Goal: Transaction & Acquisition: Register for event/course

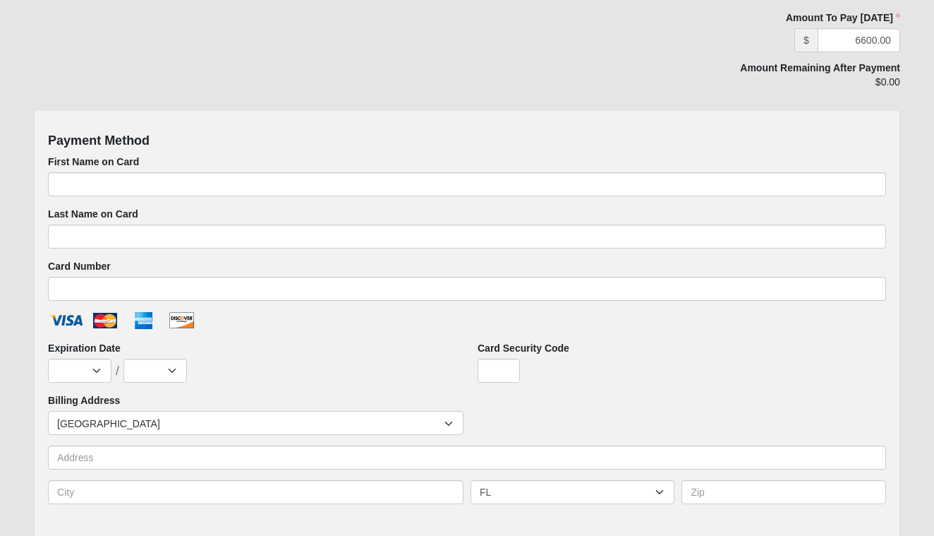
scroll to position [527, 0]
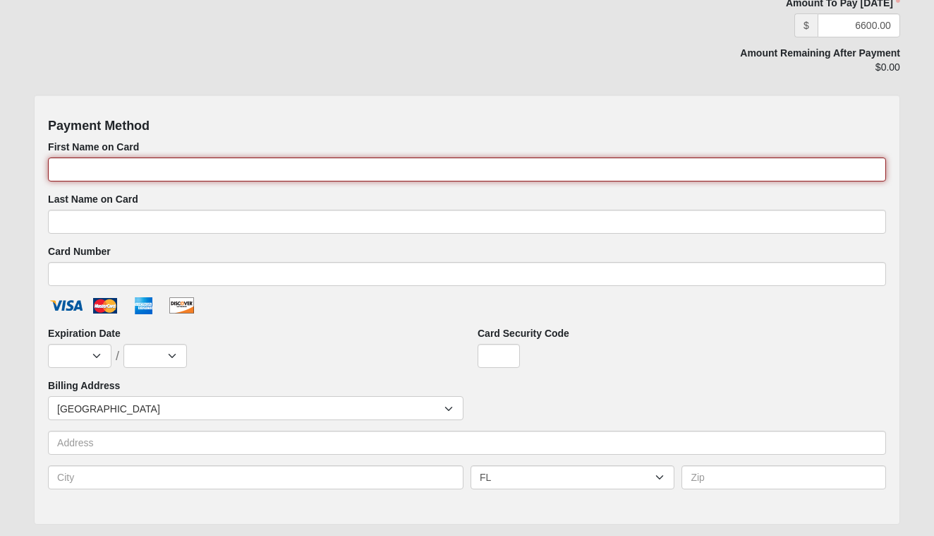
click at [387, 166] on input "First Name on Card" at bounding box center [467, 169] width 838 height 24
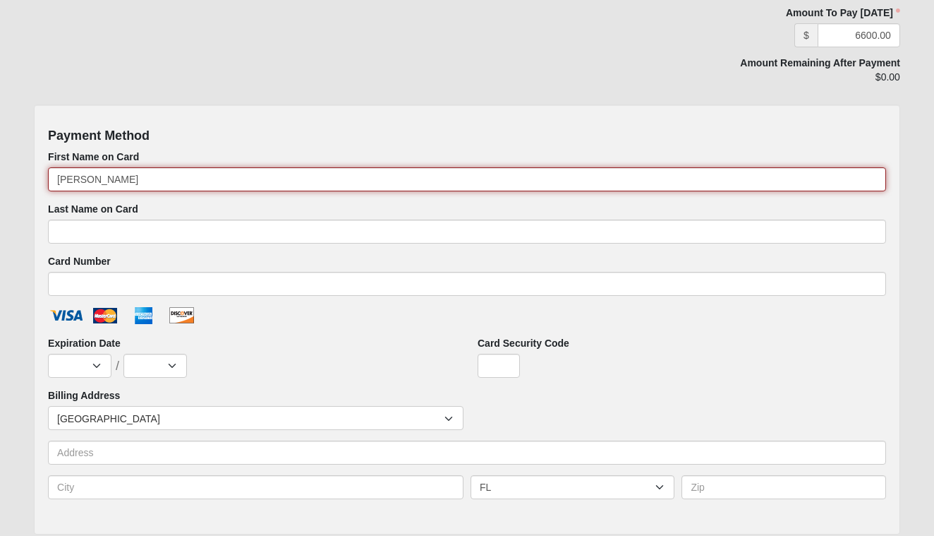
scroll to position [513, 0]
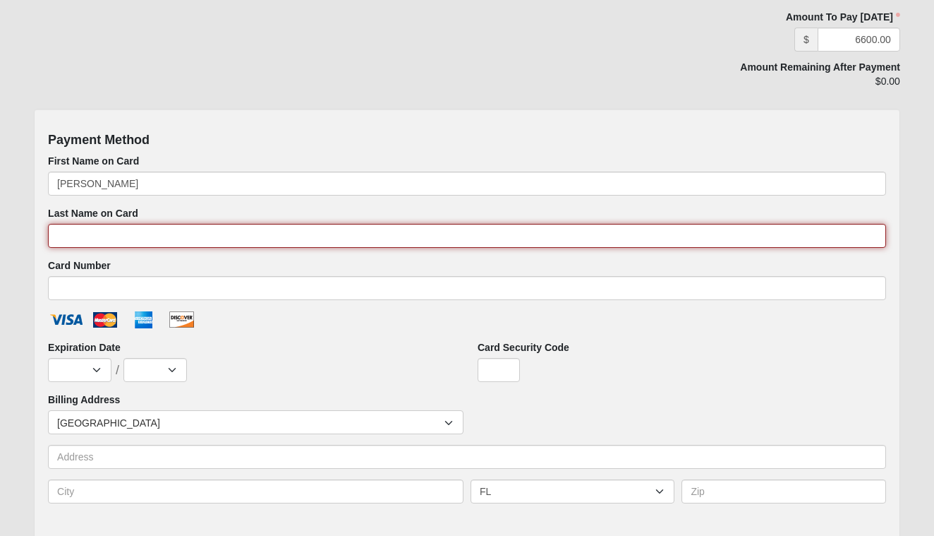
click at [123, 236] on input "Last Name on Card" at bounding box center [467, 236] width 838 height 24
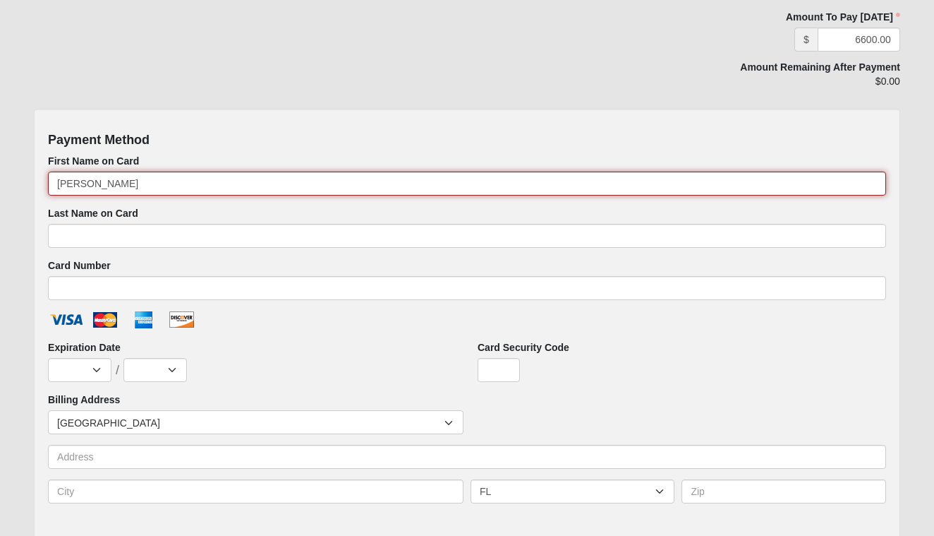
click at [133, 180] on input "[PERSON_NAME]" at bounding box center [467, 183] width 838 height 24
type input "[PERSON_NAME]"
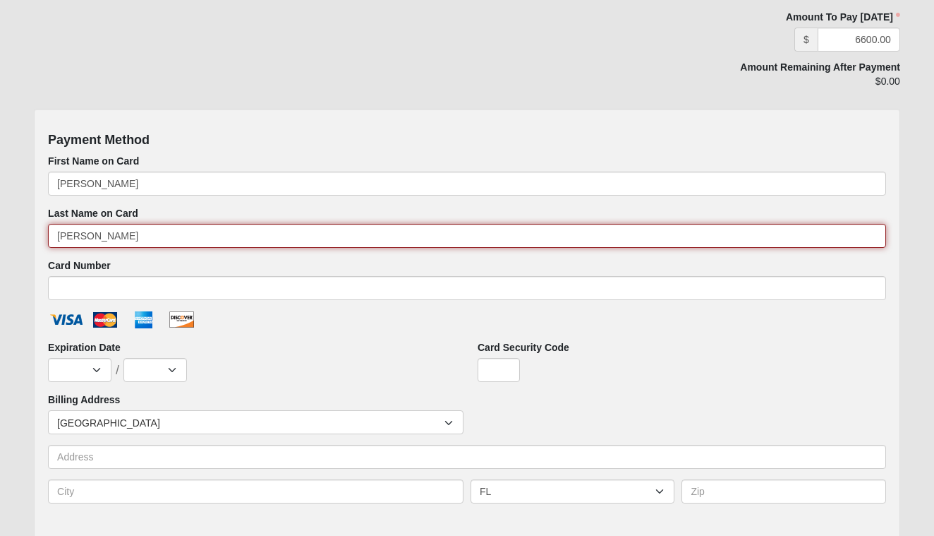
type input "[PERSON_NAME]"
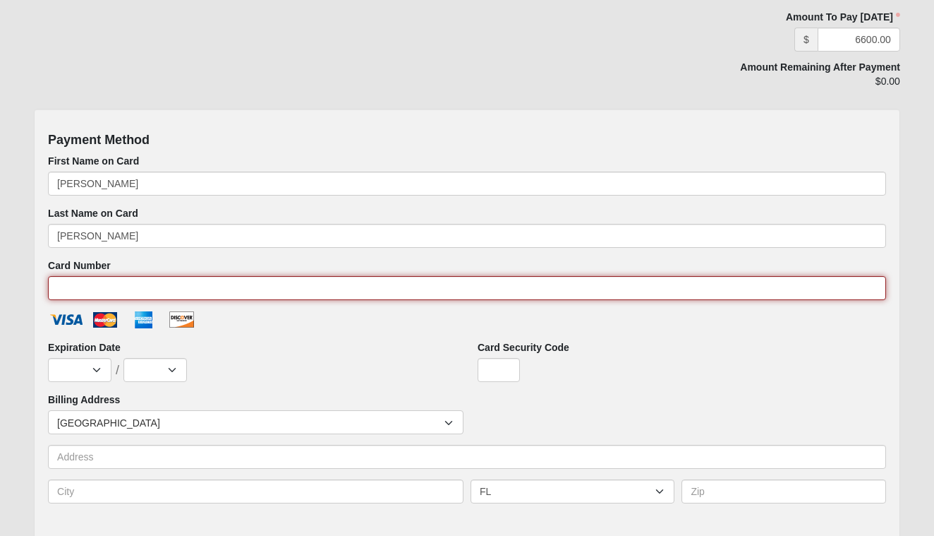
click at [87, 291] on input "Card Number" at bounding box center [467, 288] width 838 height 24
type input "[CREDIT_CARD_NUMBER]"
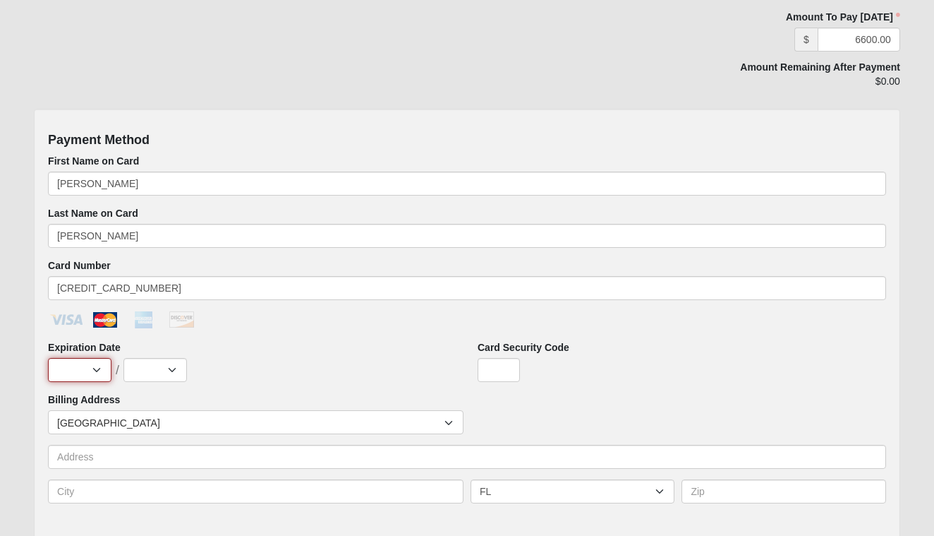
select select "8"
select select "2027"
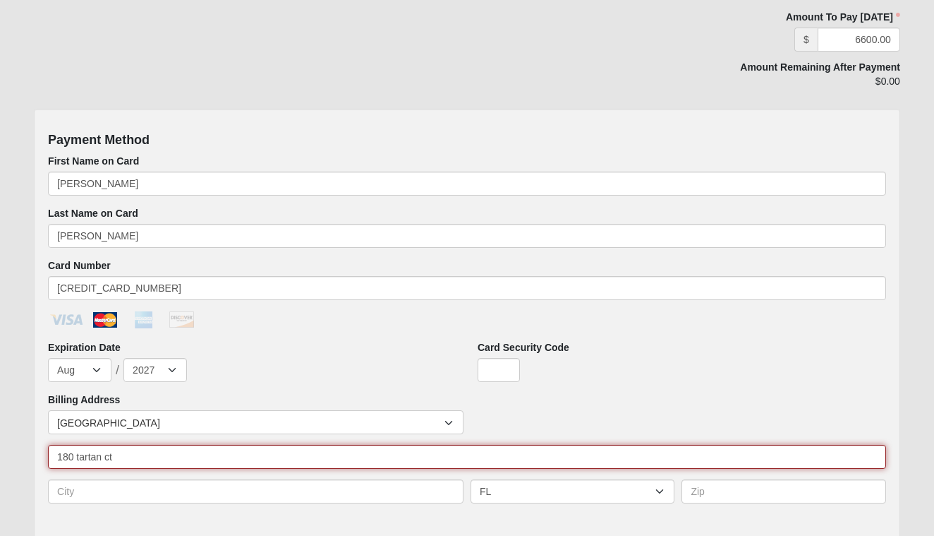
type input "180 tartan ct"
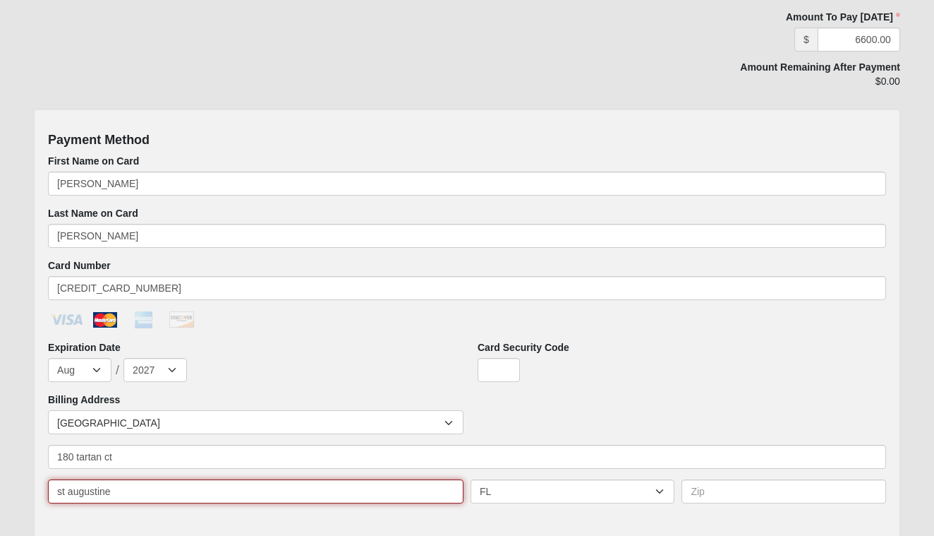
type input "st augustine"
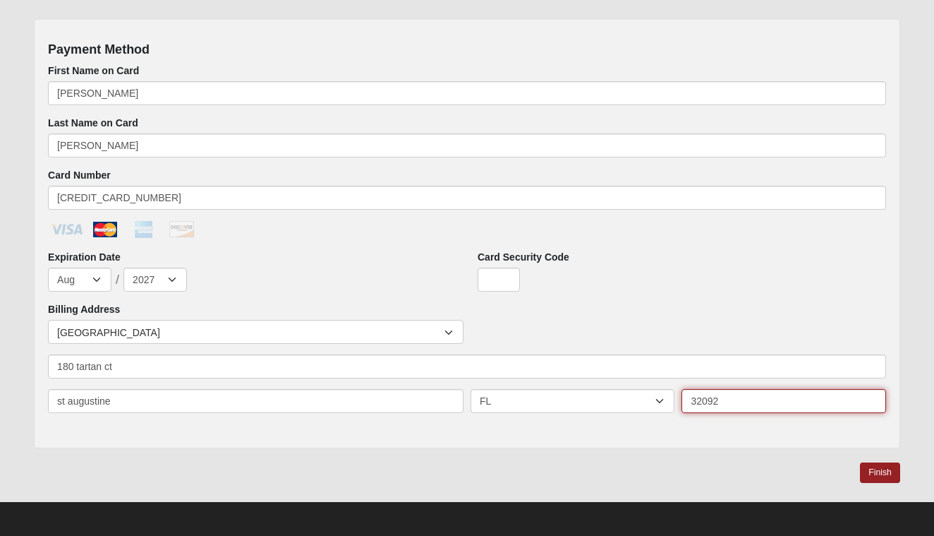
scroll to position [603, 0]
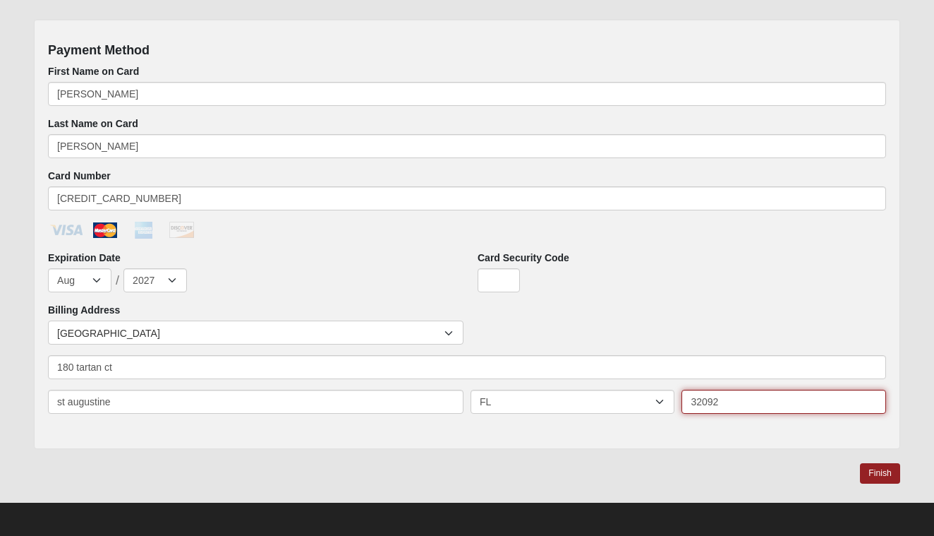
type input "32092"
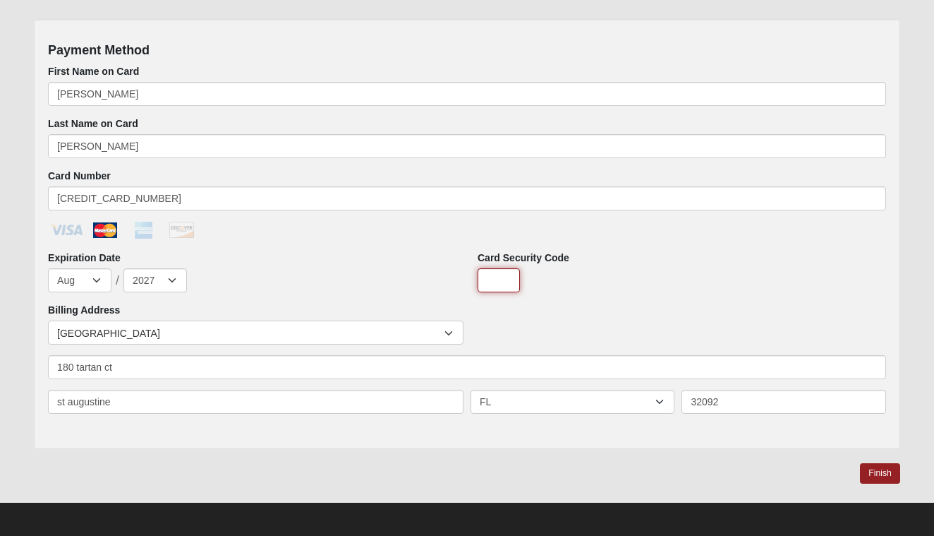
click at [493, 279] on input "Card Security Code" at bounding box center [499, 280] width 42 height 24
type input "226"
click at [651, 262] on div "Card Security Code 226" at bounding box center [682, 272] width 409 height 42
click at [888, 470] on link "Finish" at bounding box center [880, 473] width 40 height 20
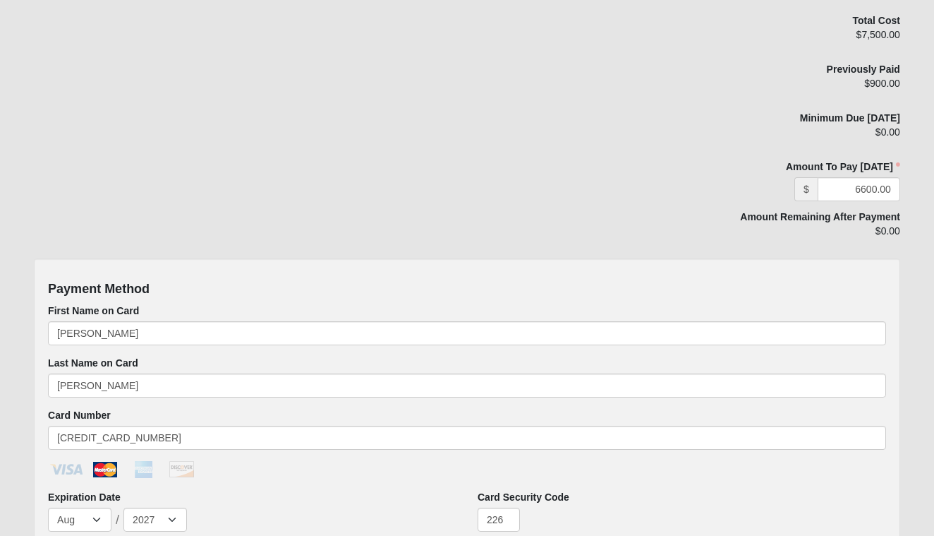
scroll to position [536, 0]
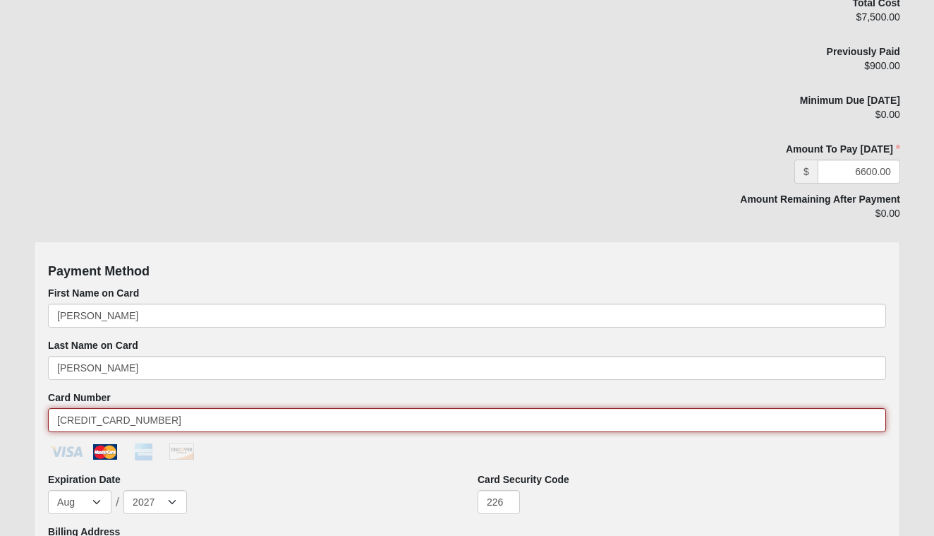
click at [205, 421] on input "[CREDIT_CARD_NUMBER]" at bounding box center [467, 420] width 838 height 24
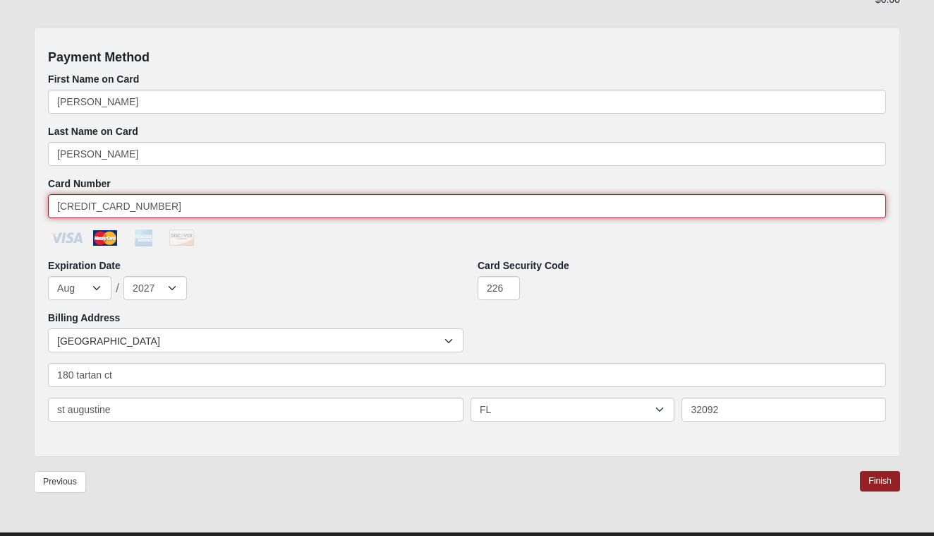
scroll to position [750, 0]
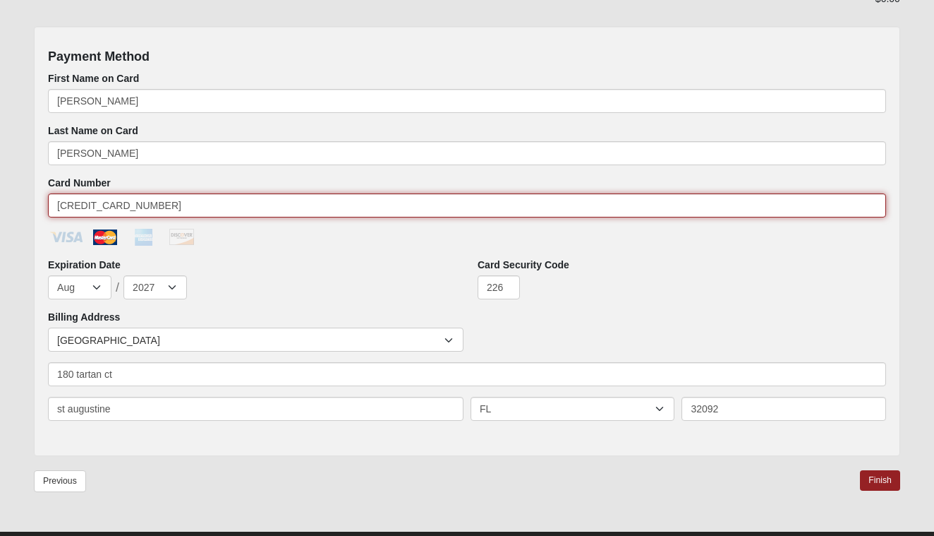
type input "[CREDIT_CARD_NUMBER]"
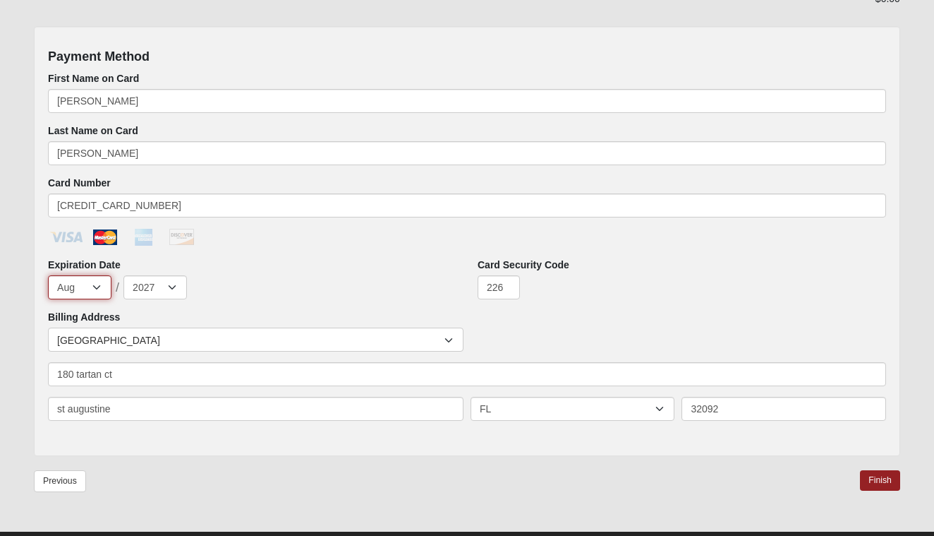
select select "7"
select select "2029"
click at [512, 281] on input "226" at bounding box center [499, 287] width 42 height 24
type input "2"
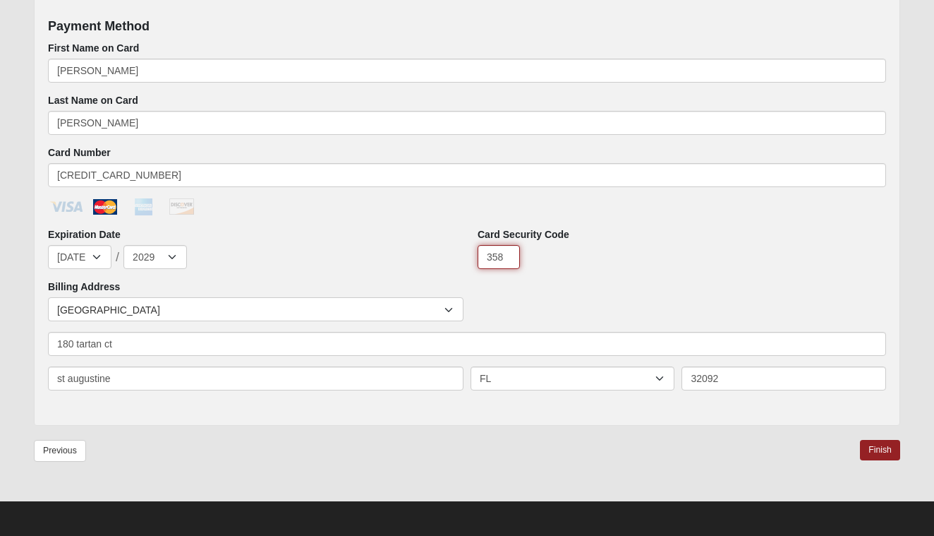
scroll to position [780, 0]
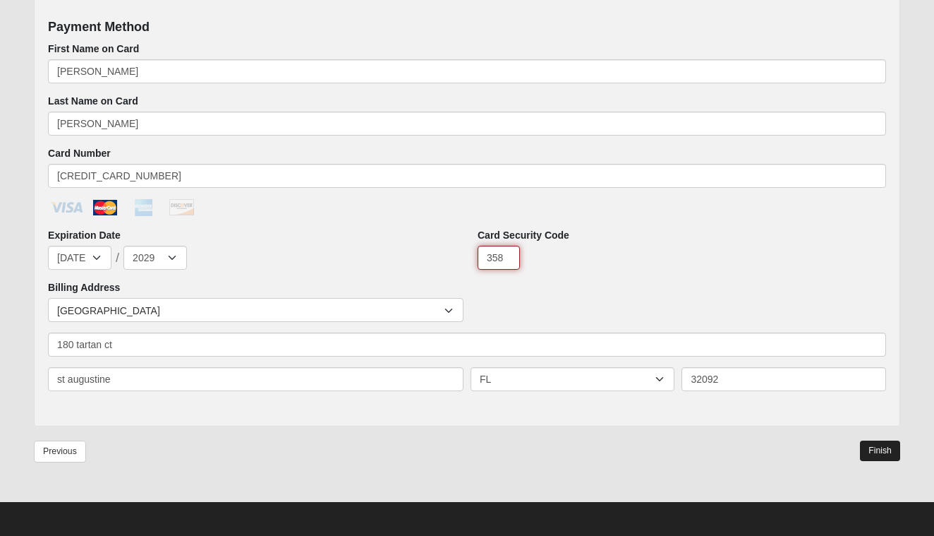
type input "358"
click at [872, 447] on link "Finish" at bounding box center [880, 450] width 40 height 20
